Goal: Information Seeking & Learning: Understand process/instructions

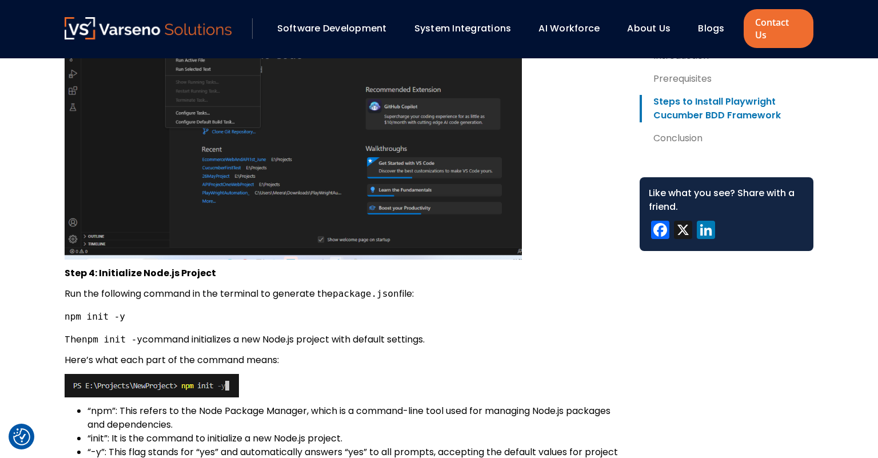
scroll to position [1689, 0]
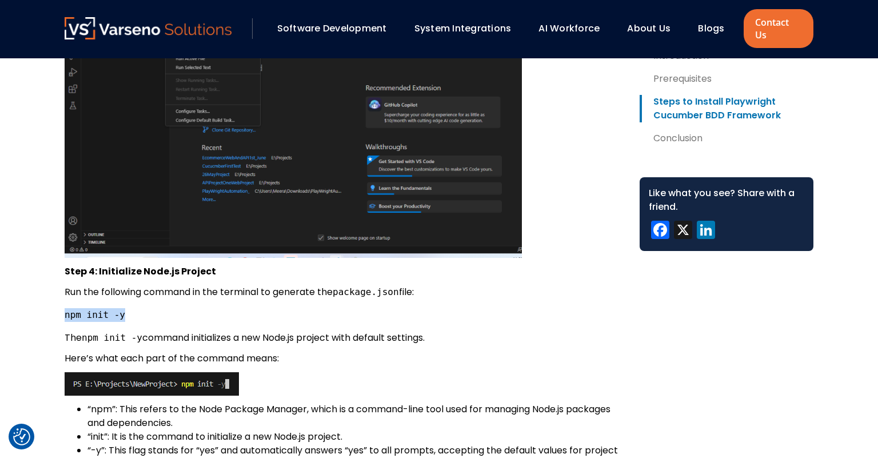
drag, startPoint x: 122, startPoint y: 304, endPoint x: 65, endPoint y: 300, distance: 57.3
click at [65, 308] on pre "npm init -y" at bounding box center [343, 315] width 557 height 14
copy code "npm init -y"
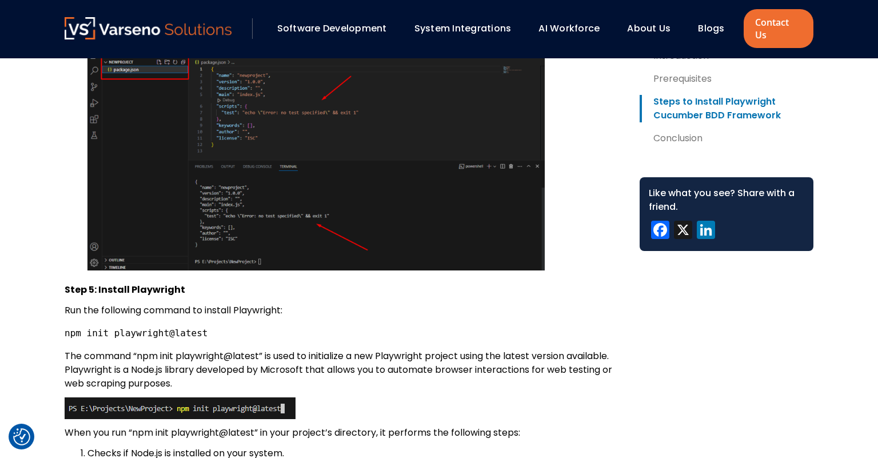
scroll to position [2172, 0]
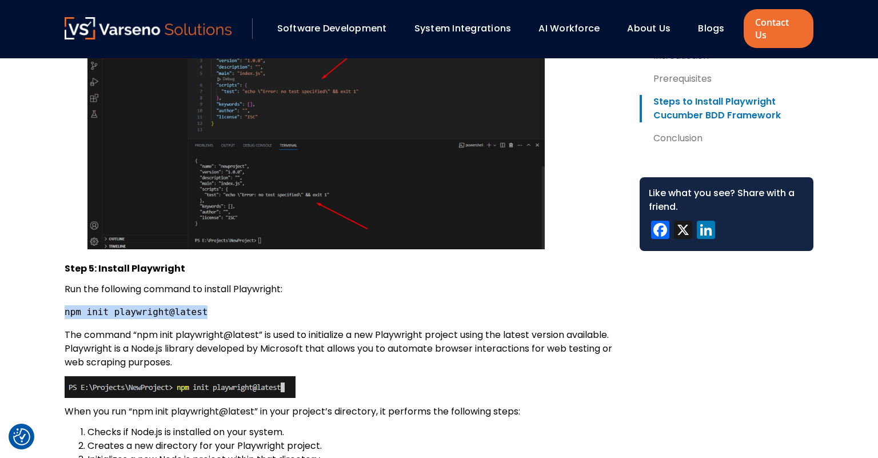
drag, startPoint x: 195, startPoint y: 301, endPoint x: 63, endPoint y: 296, distance: 132.7
click at [65, 305] on pre "npm init playwright@latest" at bounding box center [343, 312] width 557 height 14
copy code "npm init playwright@latest"
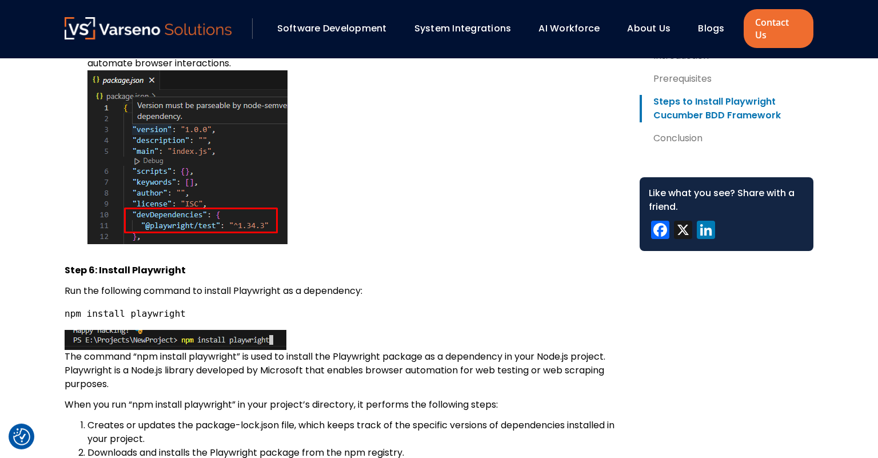
scroll to position [3198, 0]
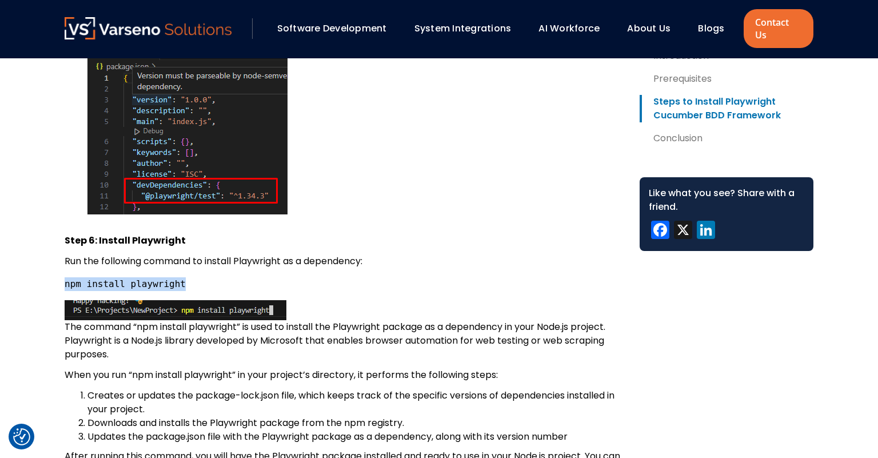
drag, startPoint x: 171, startPoint y: 273, endPoint x: 66, endPoint y: 267, distance: 105.9
click at [66, 277] on pre "npm install playwright" at bounding box center [343, 284] width 557 height 14
copy code "npm install playwright"
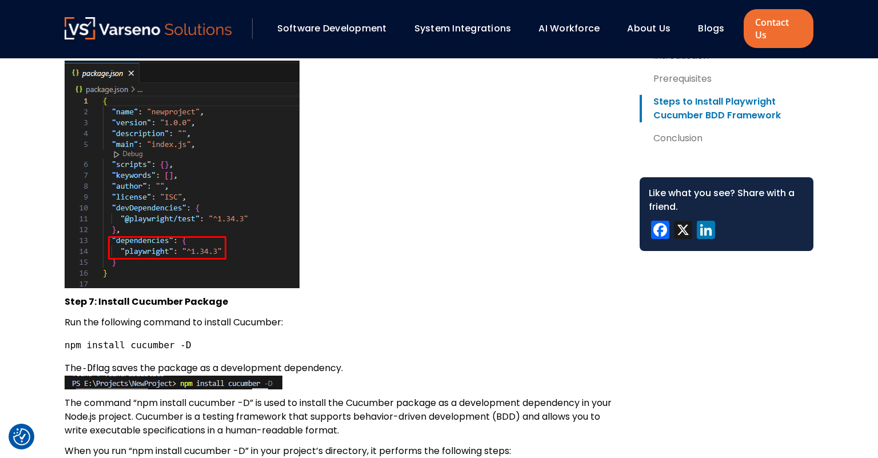
scroll to position [3681, 0]
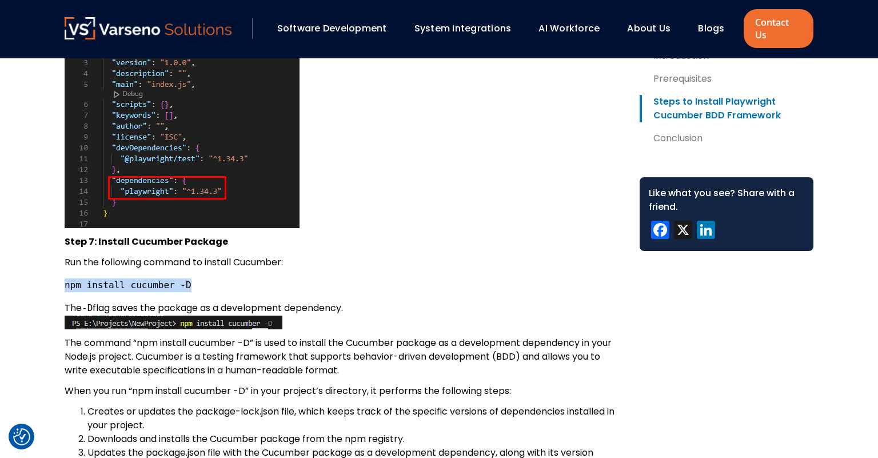
drag, startPoint x: 183, startPoint y: 275, endPoint x: 61, endPoint y: 278, distance: 122.3
click at [65, 278] on pre "npm install cucumber -D" at bounding box center [343, 285] width 557 height 14
copy code "npm install cucumber -D"
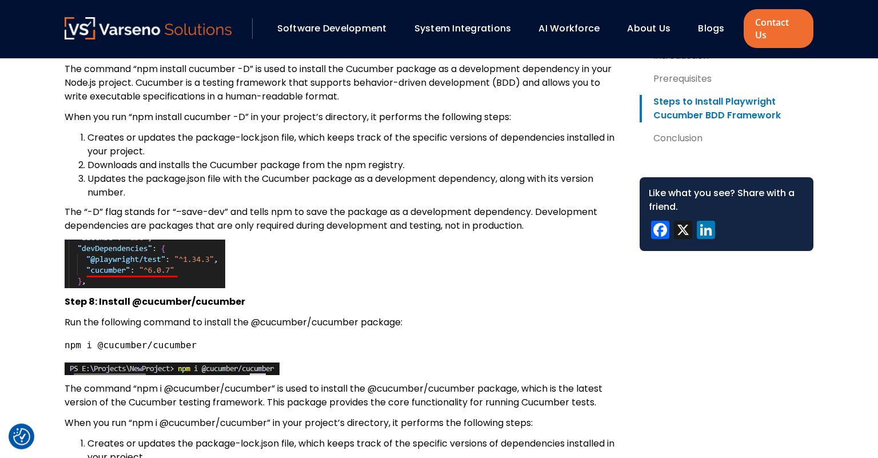
scroll to position [3983, 0]
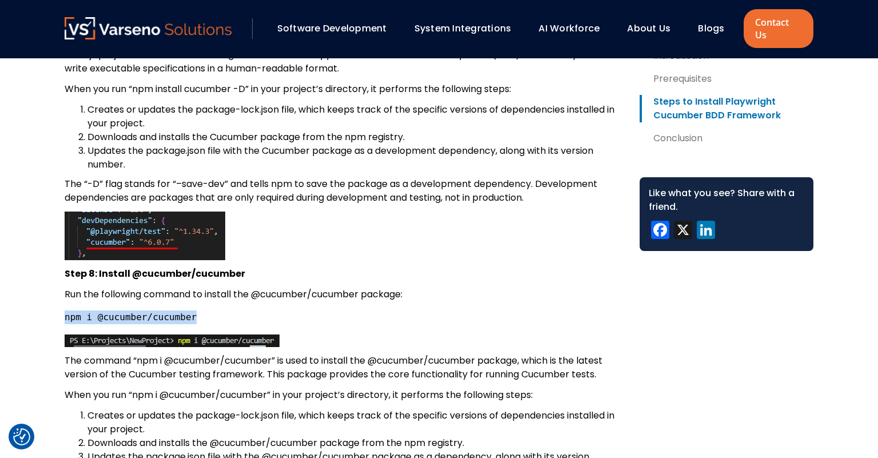
drag, startPoint x: 186, startPoint y: 307, endPoint x: 65, endPoint y: 313, distance: 121.3
click at [65, 313] on pre "npm i @cucumber/cucumber" at bounding box center [343, 317] width 557 height 14
copy code "npm i @cucumber/cucumber"
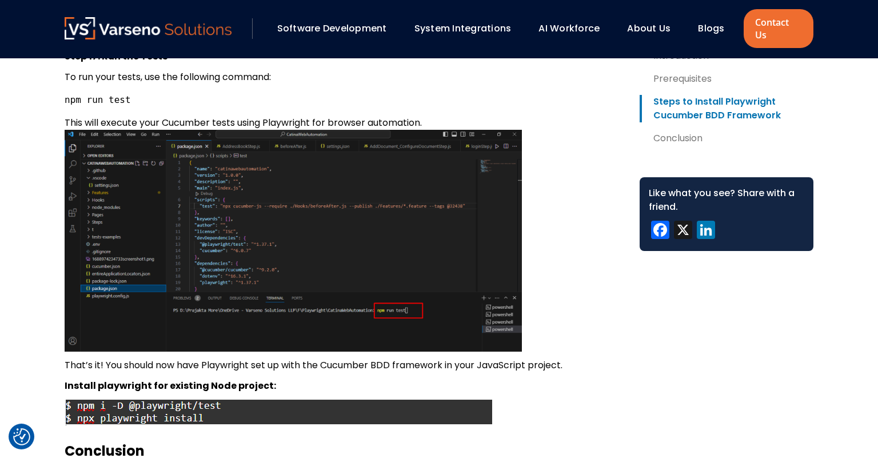
scroll to position [7786, 0]
